Goal: Information Seeking & Learning: Learn about a topic

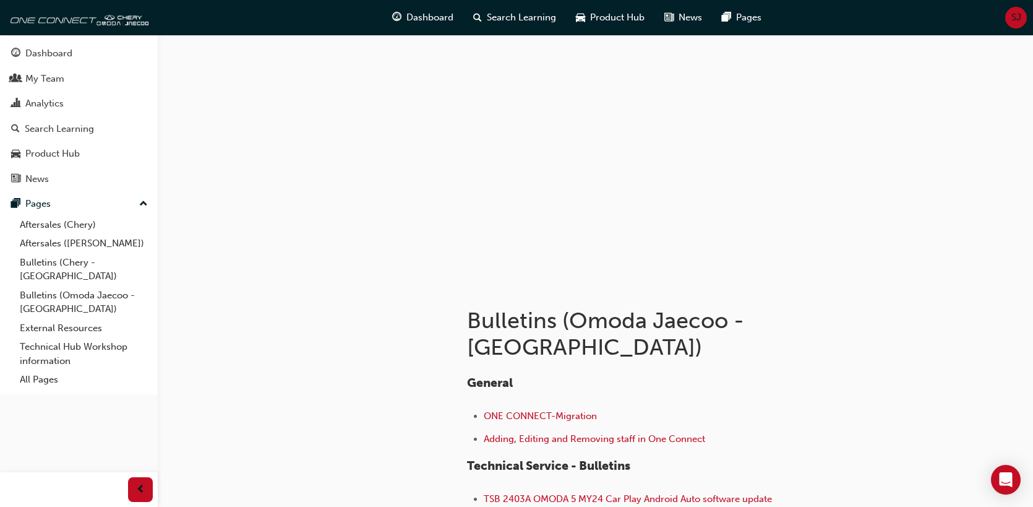
scroll to position [124, 0]
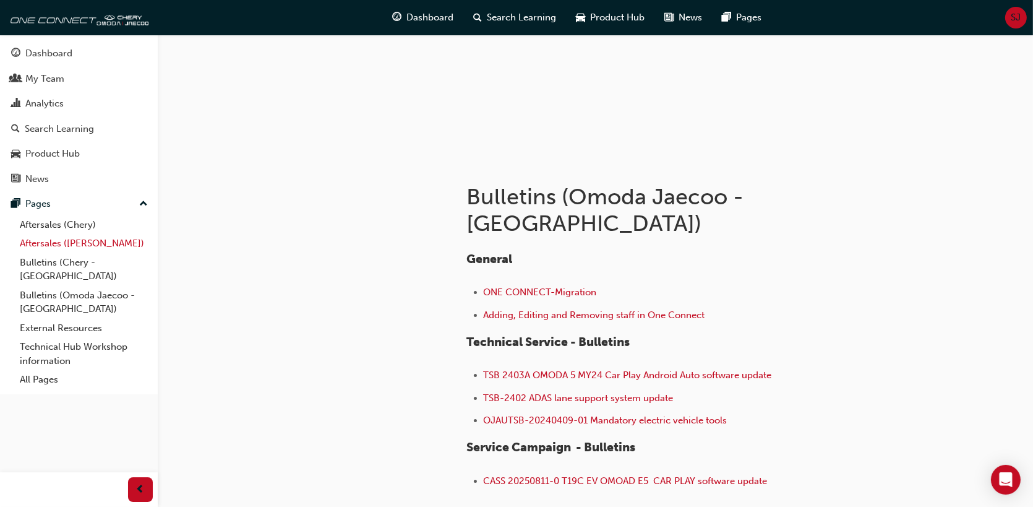
click at [51, 247] on link "Aftersales ([PERSON_NAME])" at bounding box center [84, 243] width 138 height 19
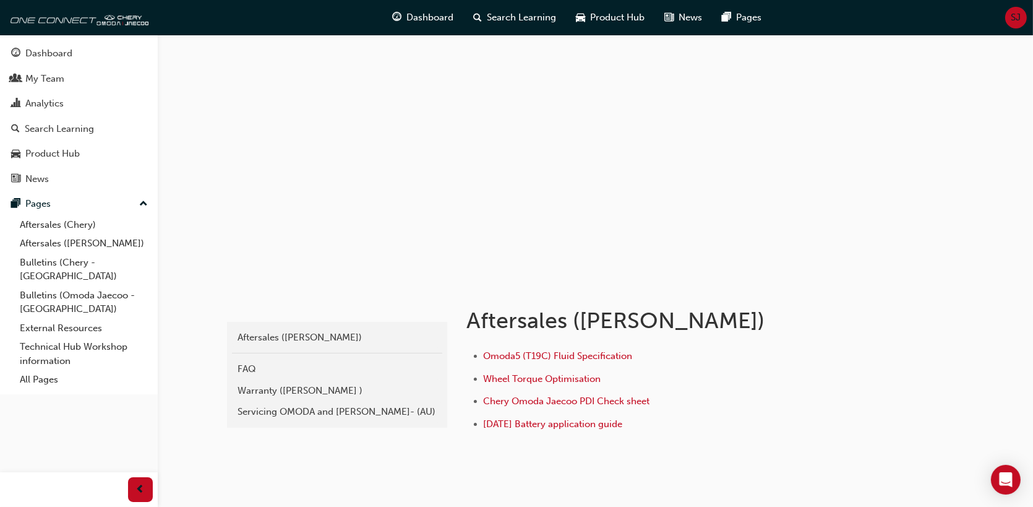
drag, startPoint x: 322, startPoint y: 392, endPoint x: 329, endPoint y: 395, distance: 7.2
click at [322, 392] on div "Warranty ([PERSON_NAME] )" at bounding box center [337, 391] width 198 height 14
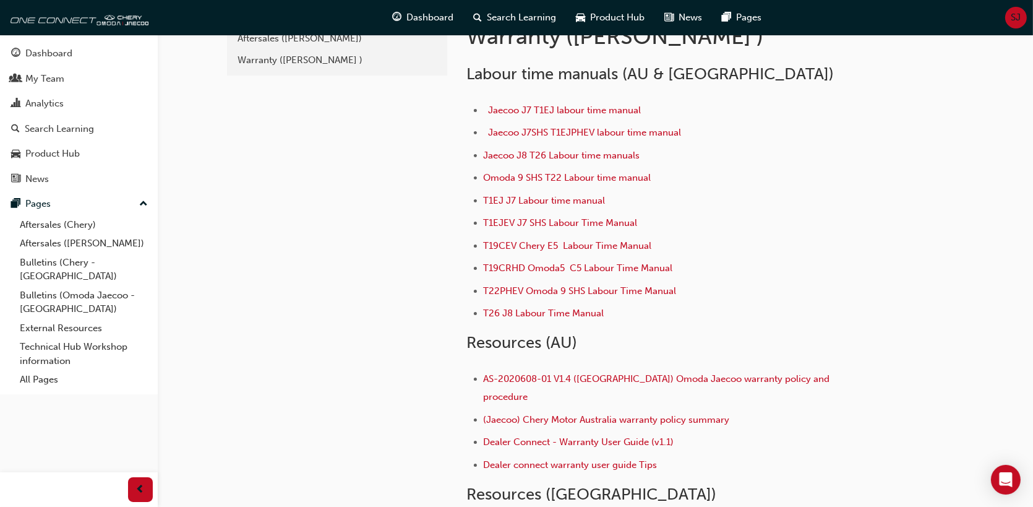
scroll to position [124, 0]
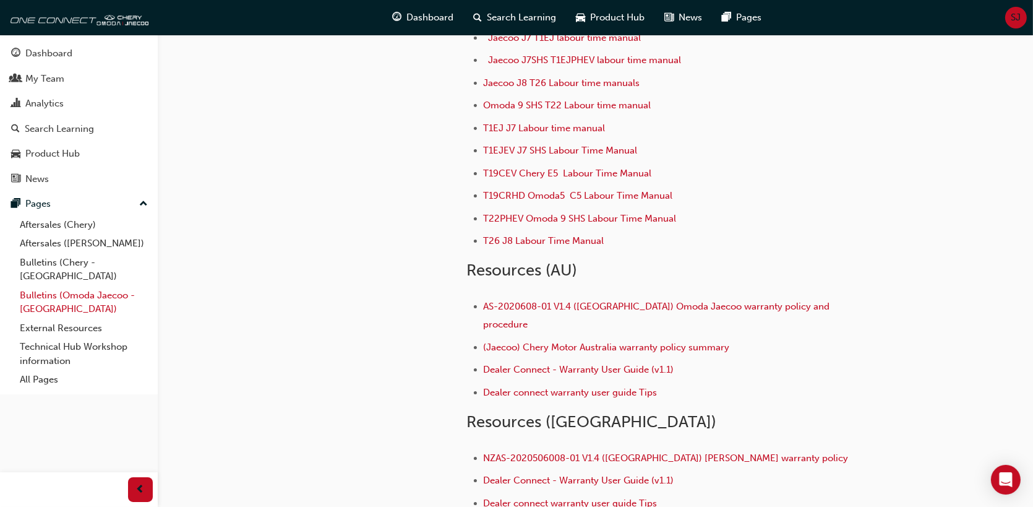
click at [67, 286] on link "Bulletins (Omoda Jaecoo - [GEOGRAPHIC_DATA])" at bounding box center [84, 302] width 138 height 33
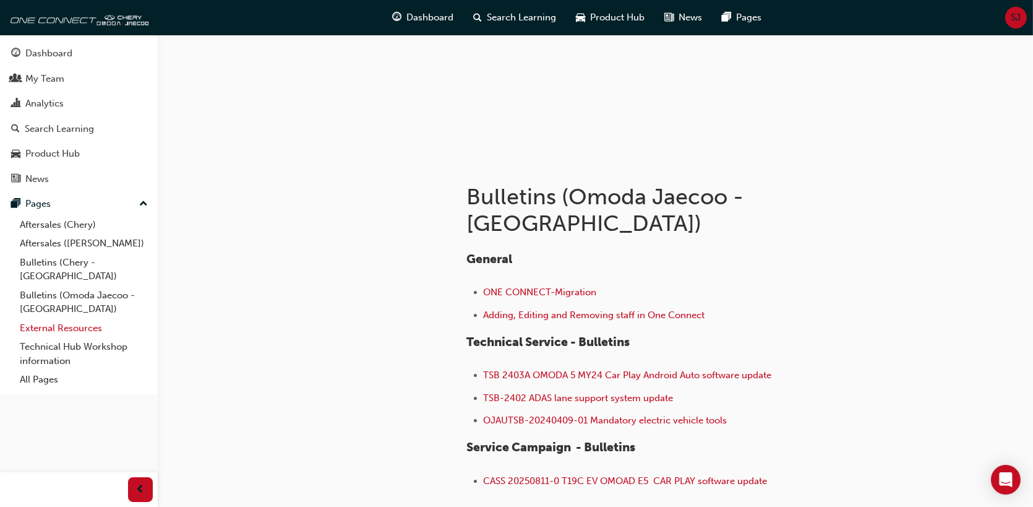
click at [49, 319] on link "External Resources" at bounding box center [84, 328] width 138 height 19
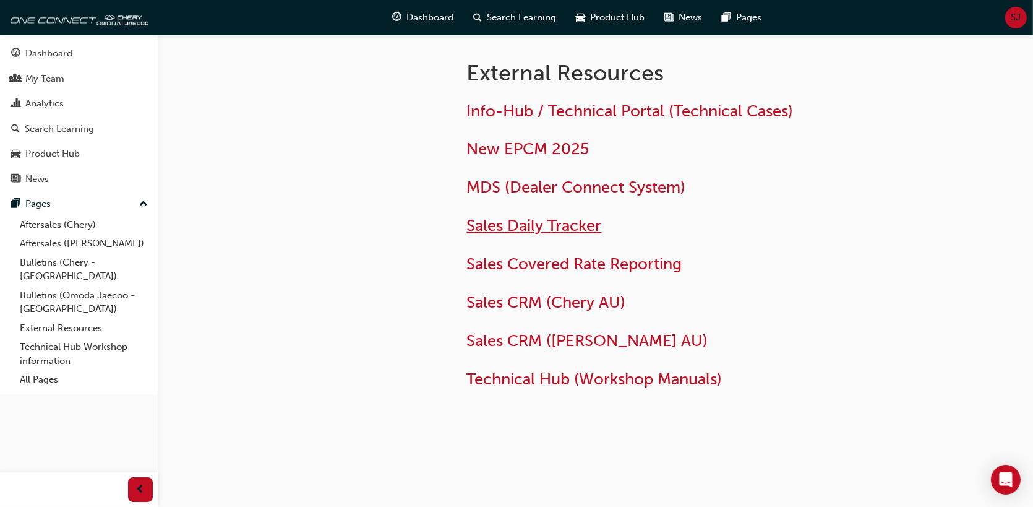
click at [525, 220] on span "Sales Daily Tracker" at bounding box center [534, 225] width 135 height 19
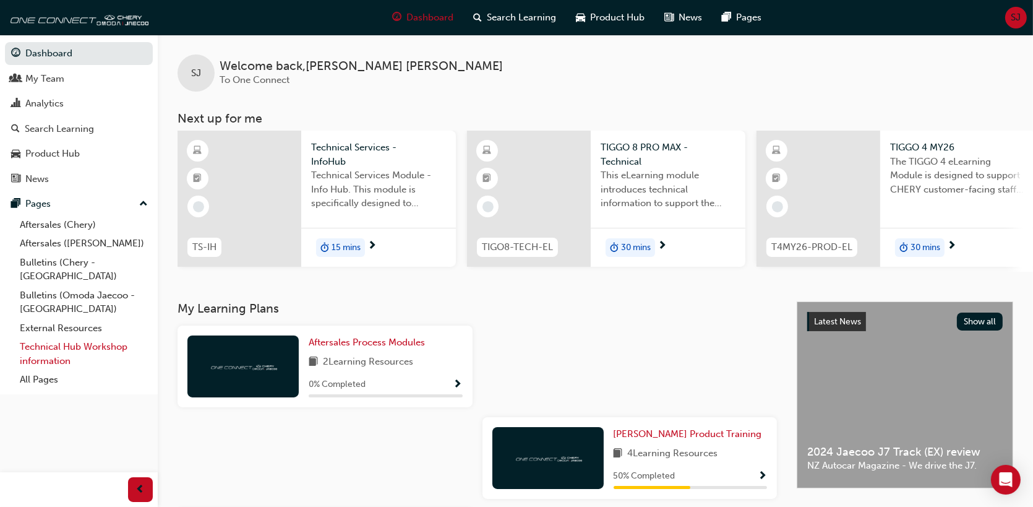
click at [37, 340] on link "Technical Hub Workshop information" at bounding box center [84, 353] width 138 height 33
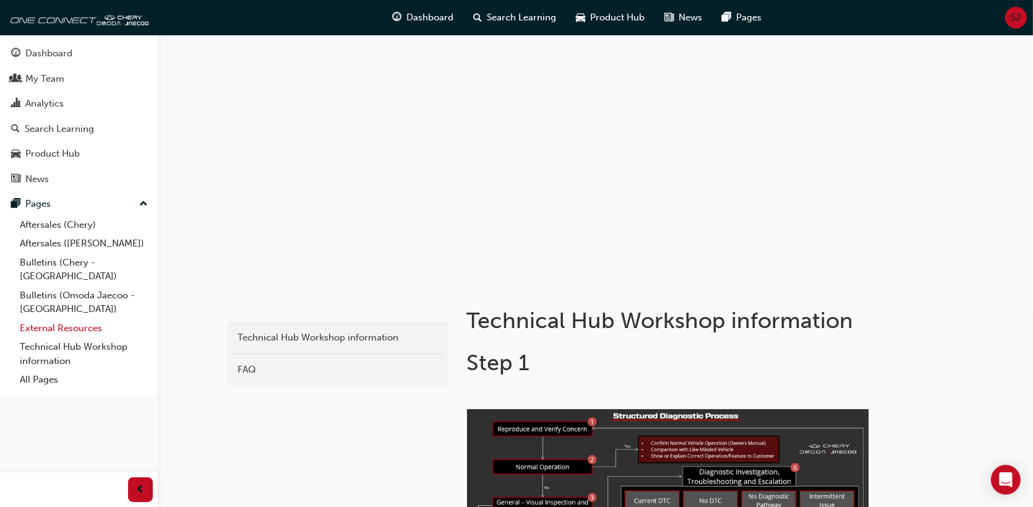
click at [64, 319] on link "External Resources" at bounding box center [84, 328] width 138 height 19
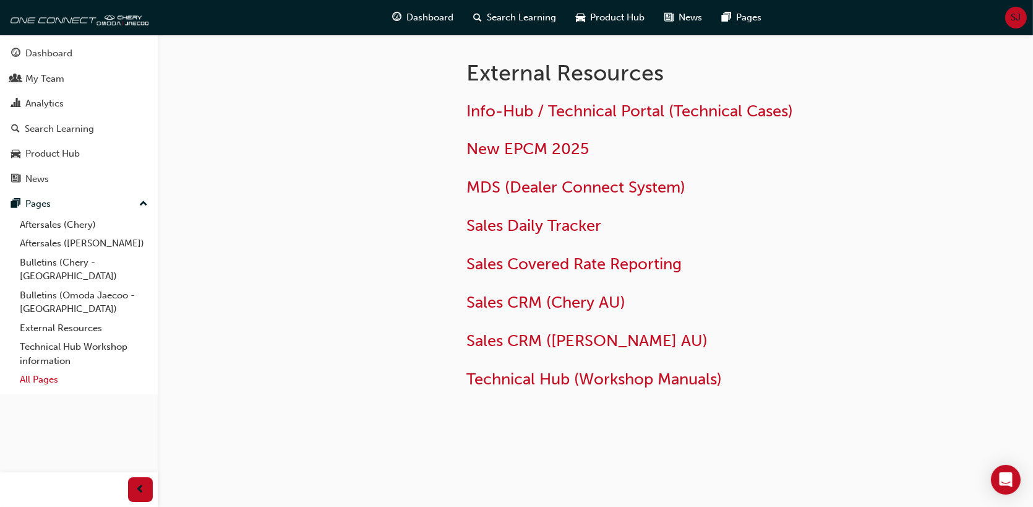
click at [50, 370] on link "All Pages" at bounding box center [84, 379] width 138 height 19
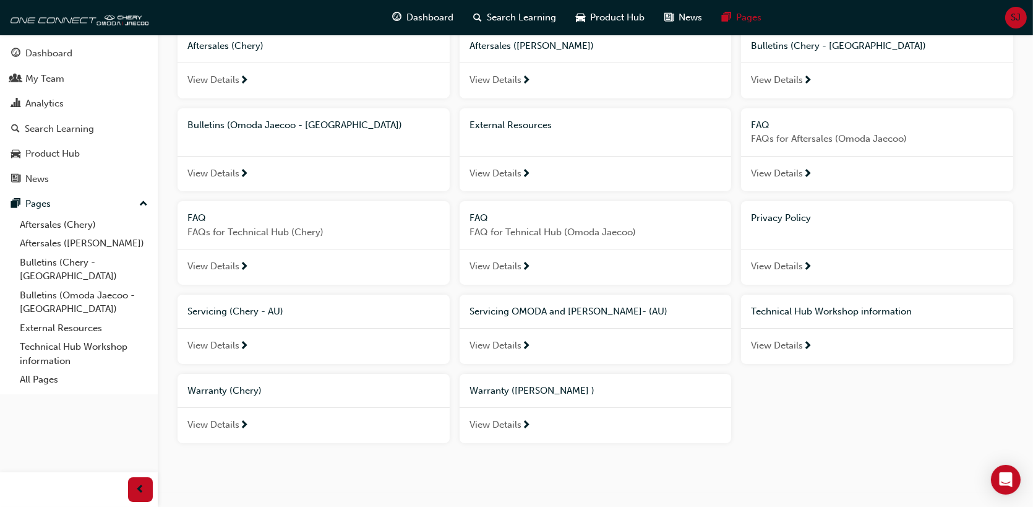
scroll to position [124, 0]
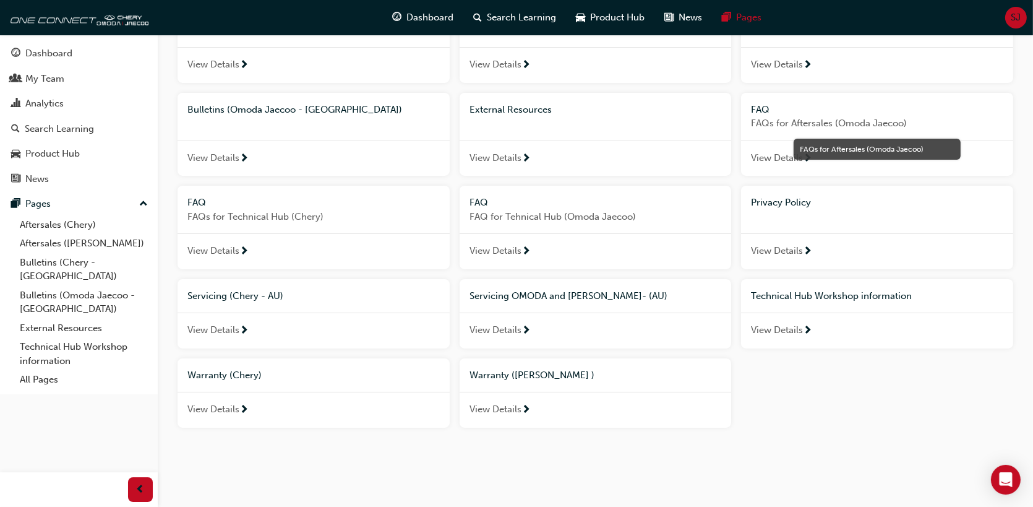
click at [804, 121] on span "FAQs for Aftersales (Omoda Jaecoo)" at bounding box center [877, 123] width 252 height 14
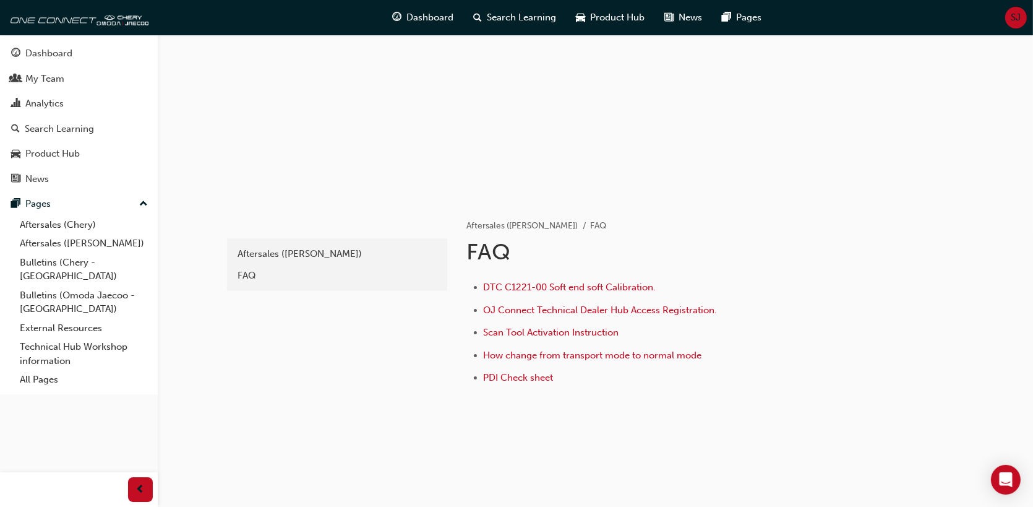
scroll to position [84, 0]
click at [539, 356] on span "How change from transport mode to normal mode" at bounding box center [593, 354] width 218 height 11
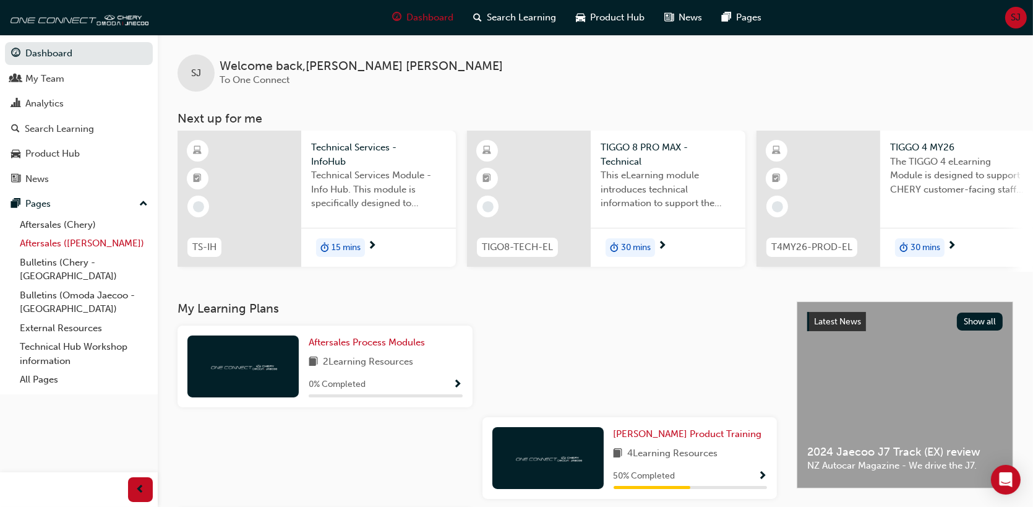
click at [67, 243] on link "Aftersales ([PERSON_NAME])" at bounding box center [84, 243] width 138 height 19
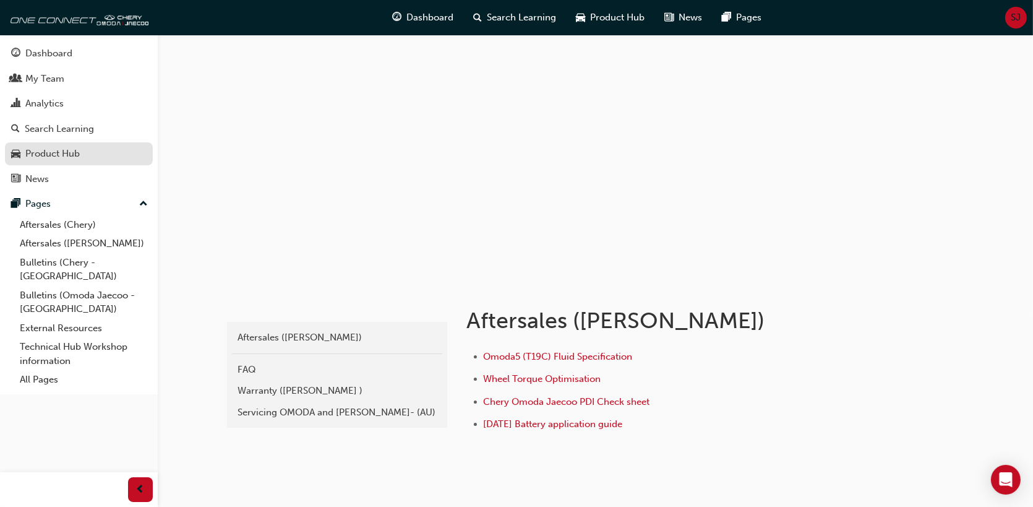
click at [93, 157] on div "Product Hub" at bounding box center [78, 153] width 135 height 15
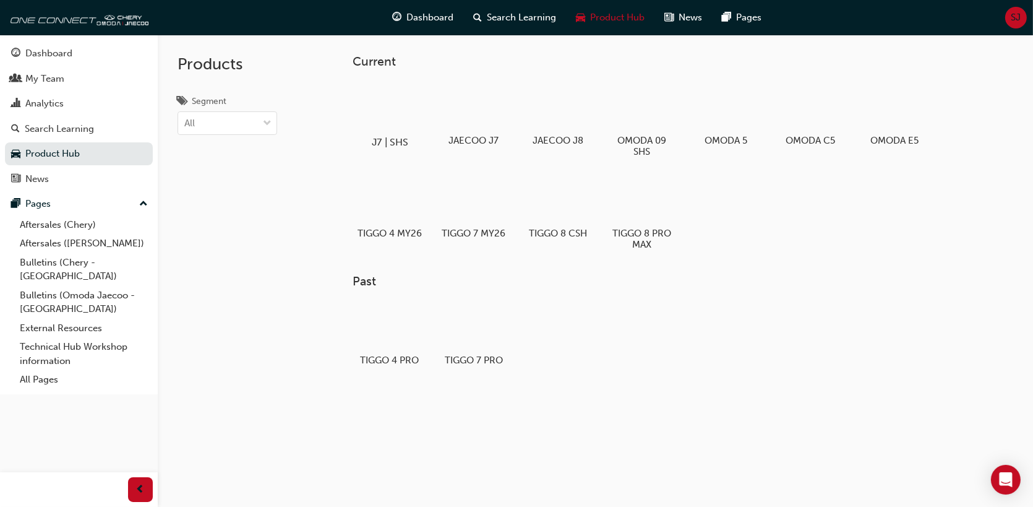
click at [392, 106] on div at bounding box center [389, 106] width 69 height 49
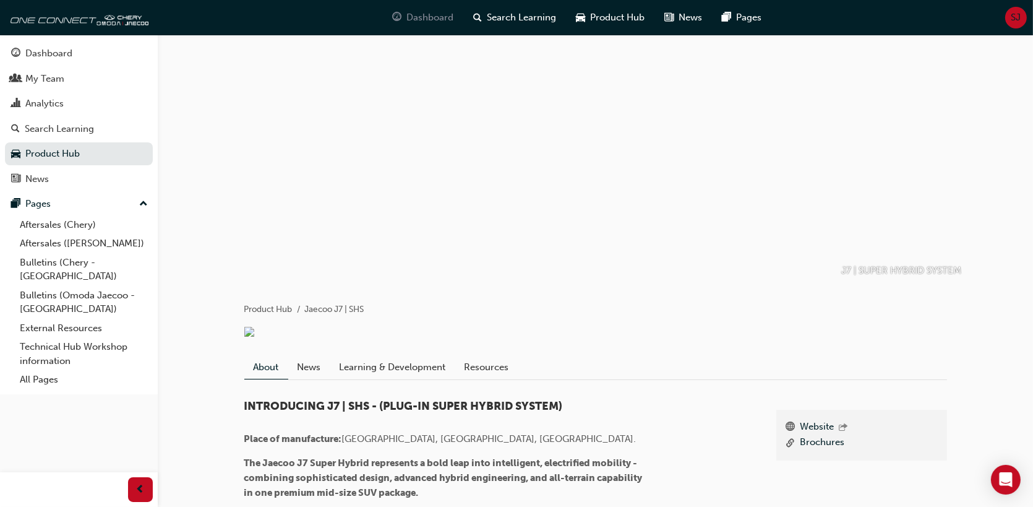
click at [435, 20] on span "Dashboard" at bounding box center [429, 18] width 47 height 14
